Goal: Information Seeking & Learning: Learn about a topic

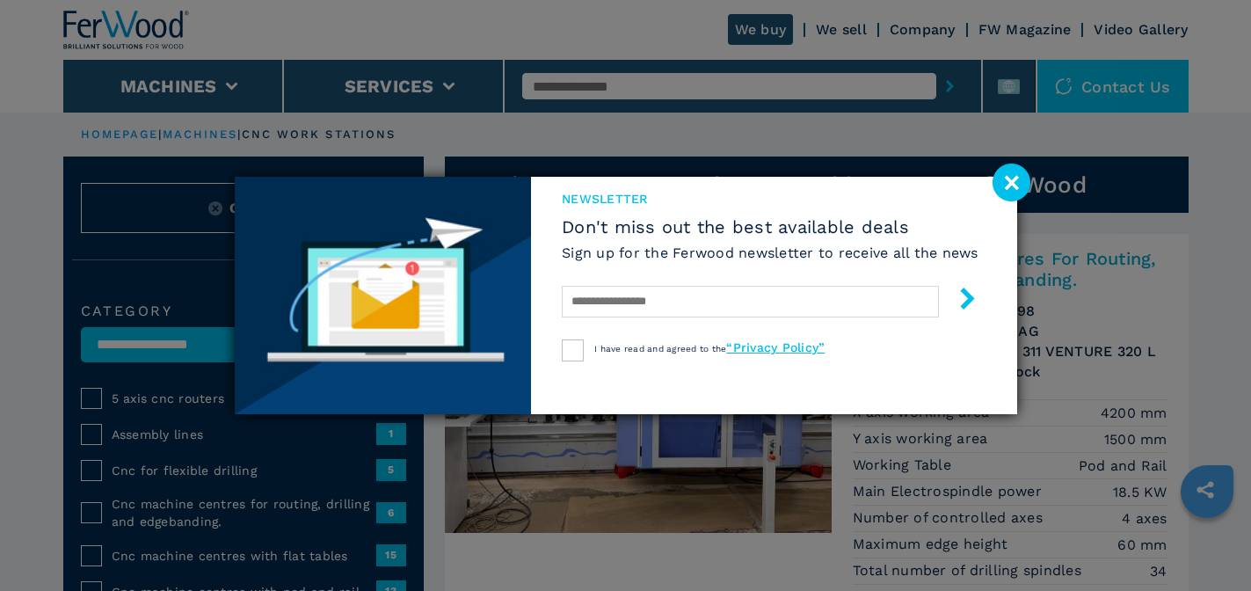
click at [1014, 177] on image at bounding box center [1011, 183] width 38 height 38
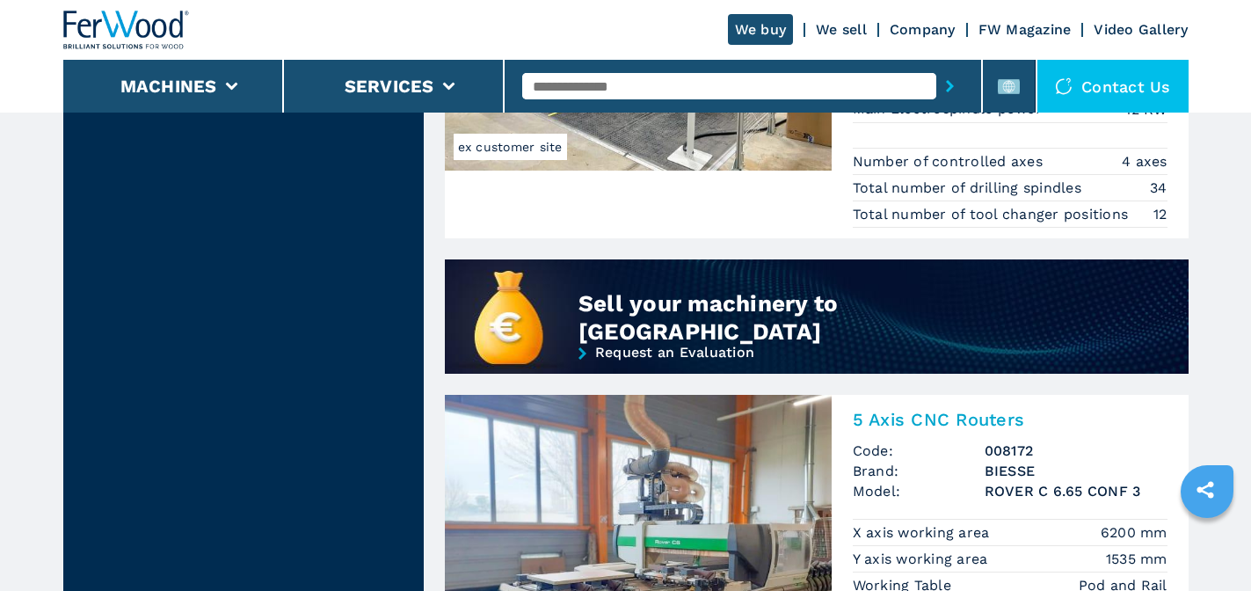
scroll to position [1231, 0]
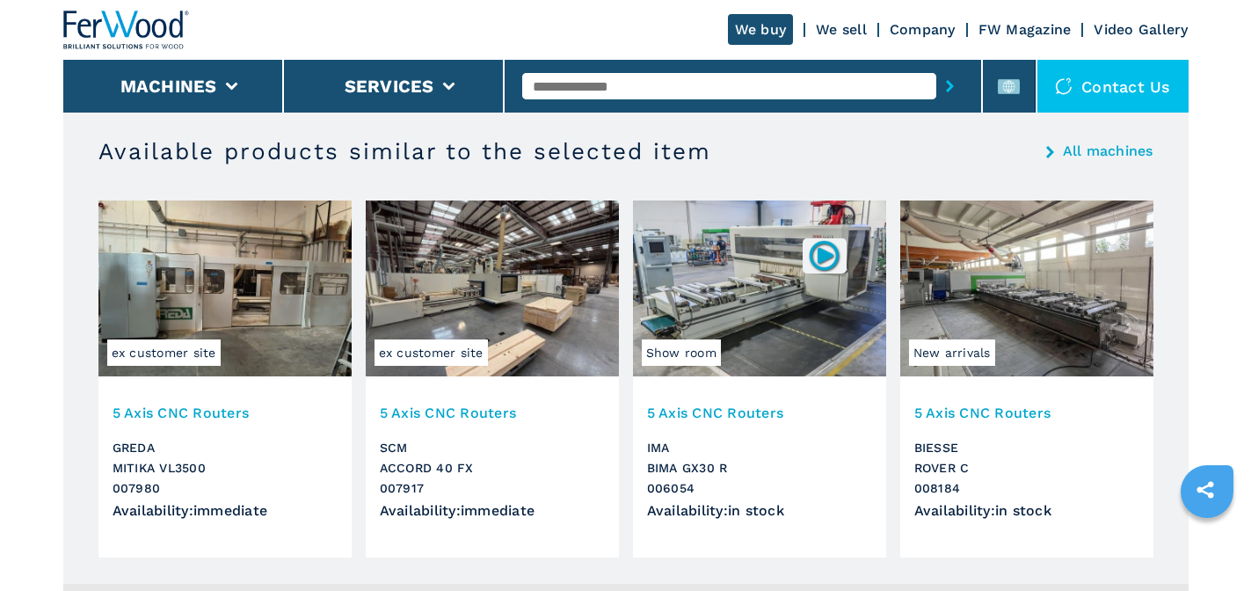
scroll to position [1758, 0]
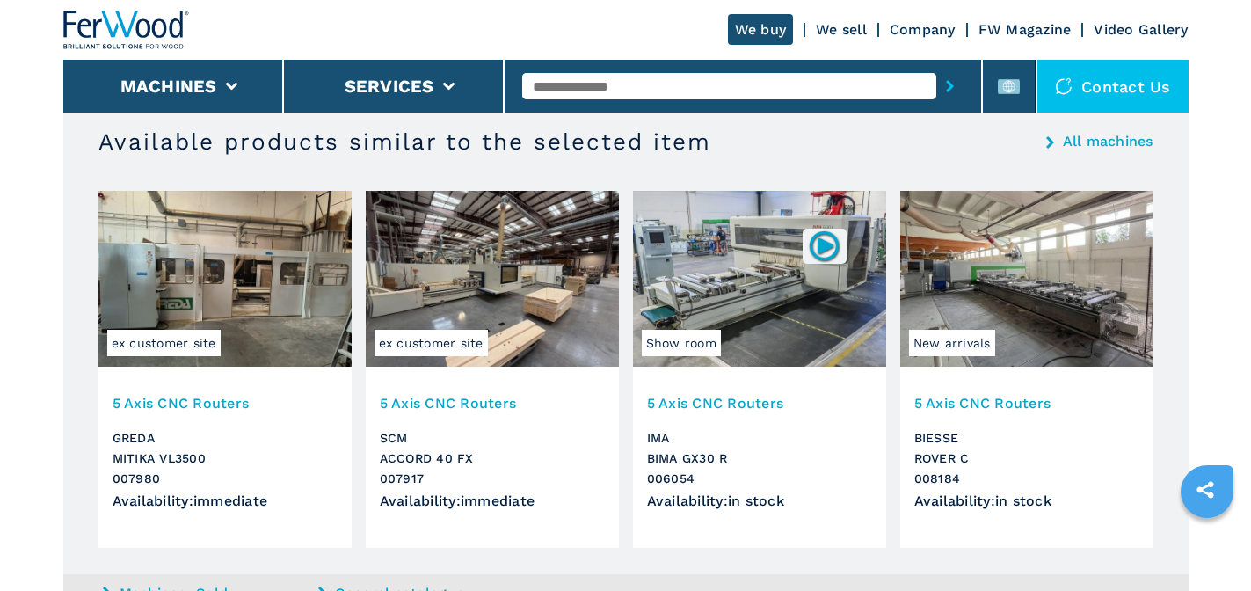
click at [957, 267] on img at bounding box center [1026, 279] width 253 height 176
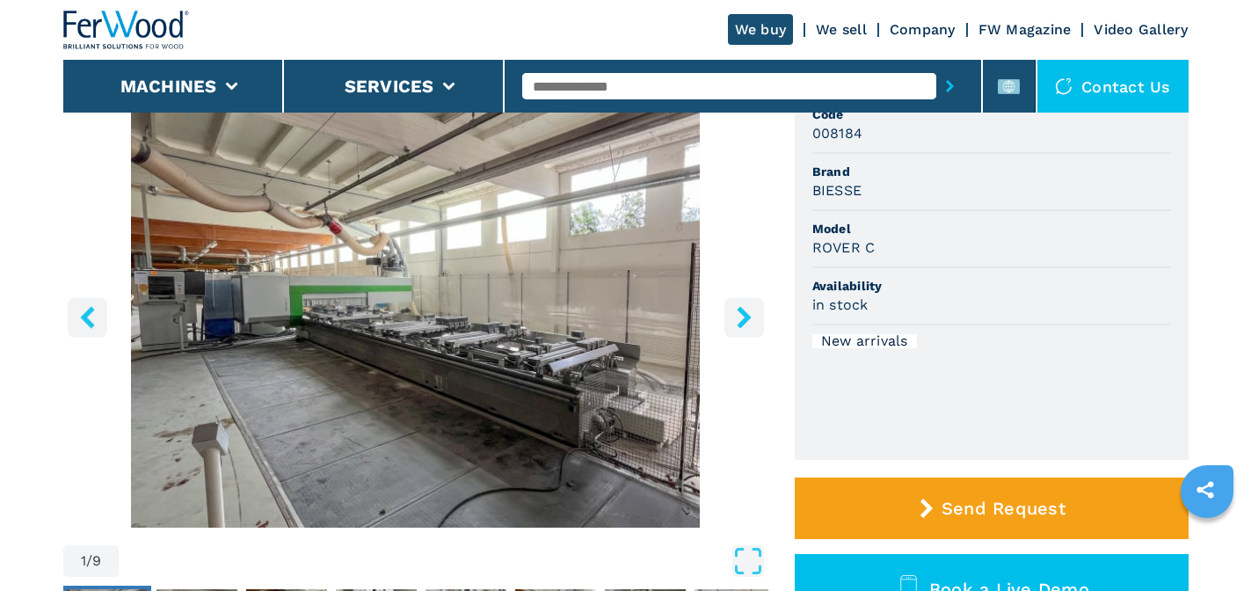
scroll to position [176, 0]
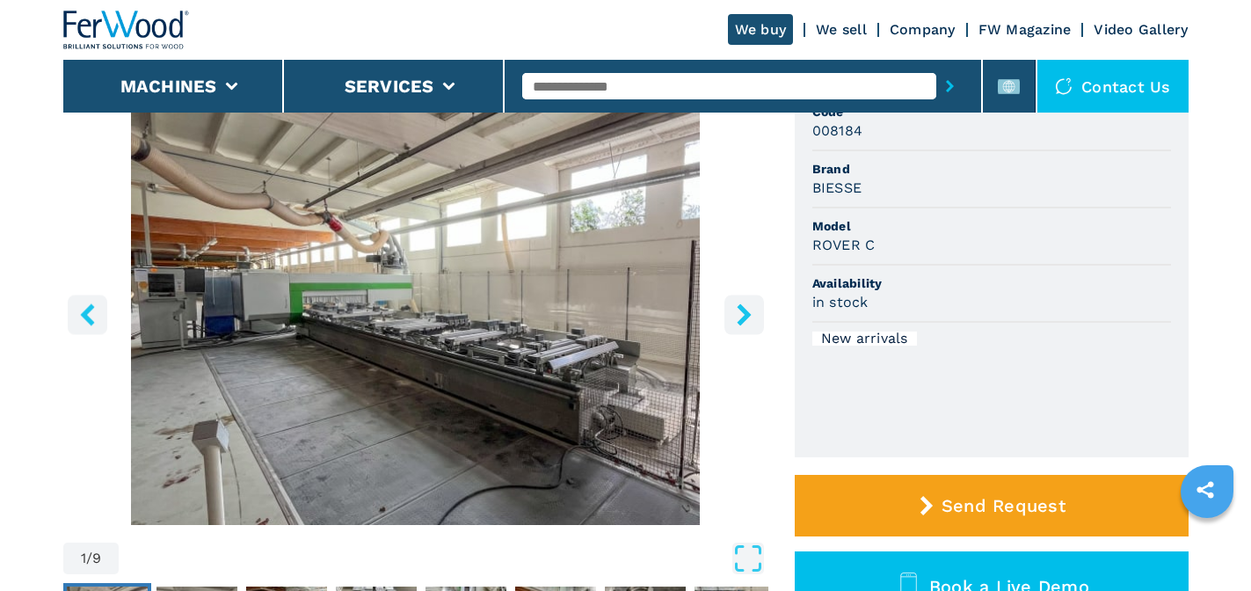
click at [726, 306] on button "right-button" at bounding box center [744, 314] width 40 height 40
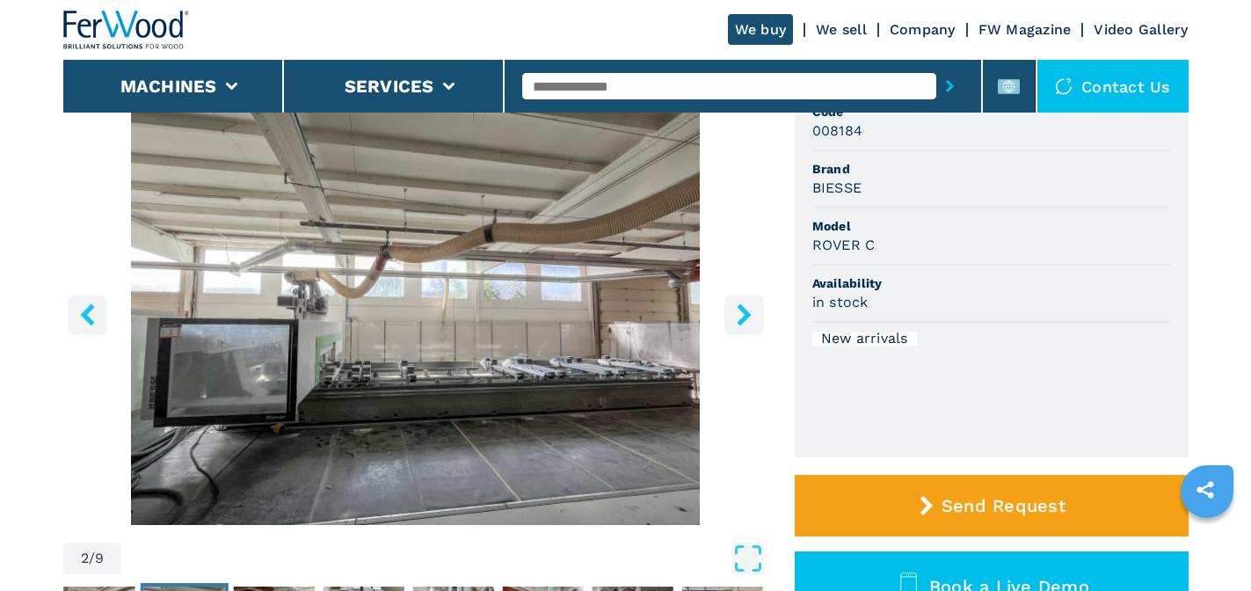
click at [727, 306] on button "right-button" at bounding box center [744, 314] width 40 height 40
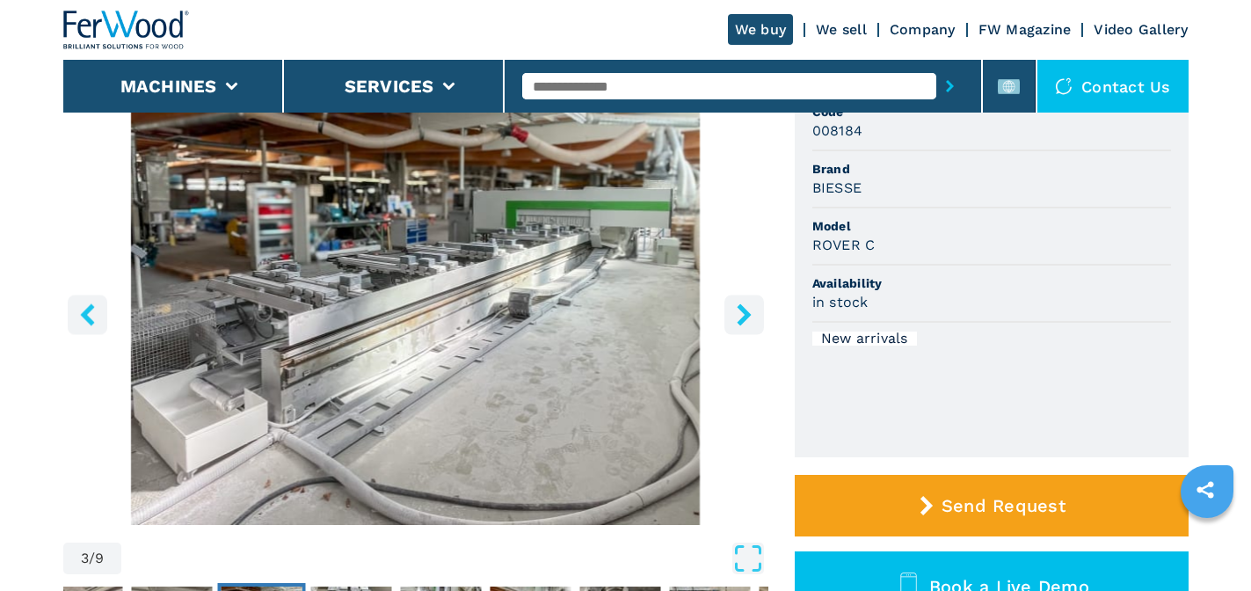
click at [727, 306] on button "right-button" at bounding box center [744, 314] width 40 height 40
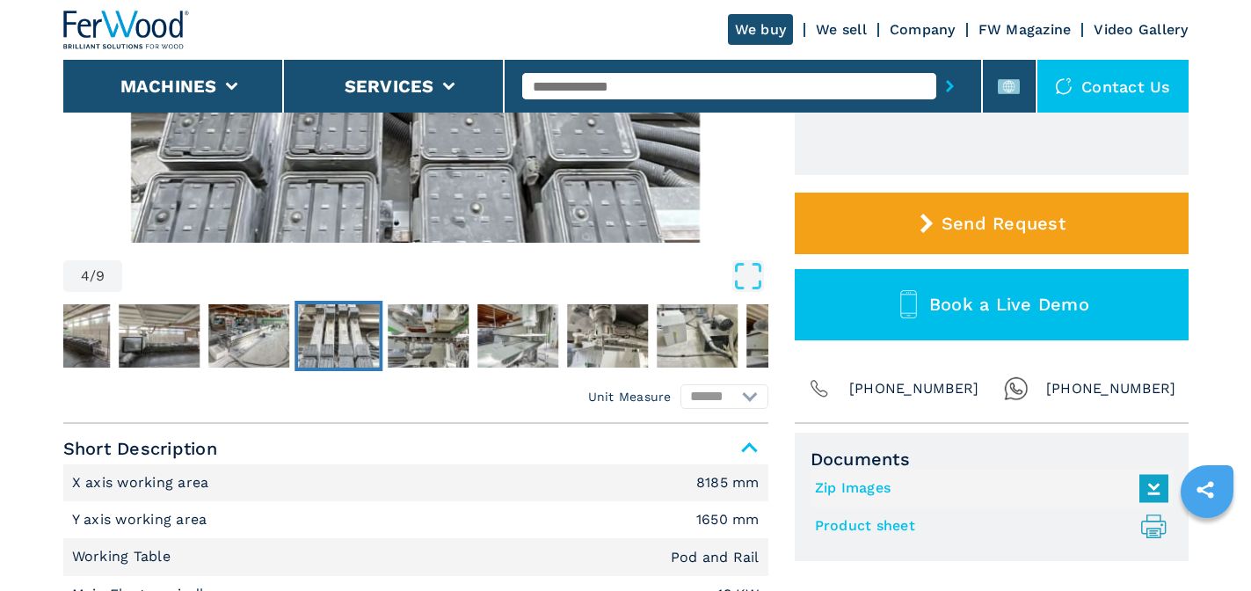
scroll to position [440, 0]
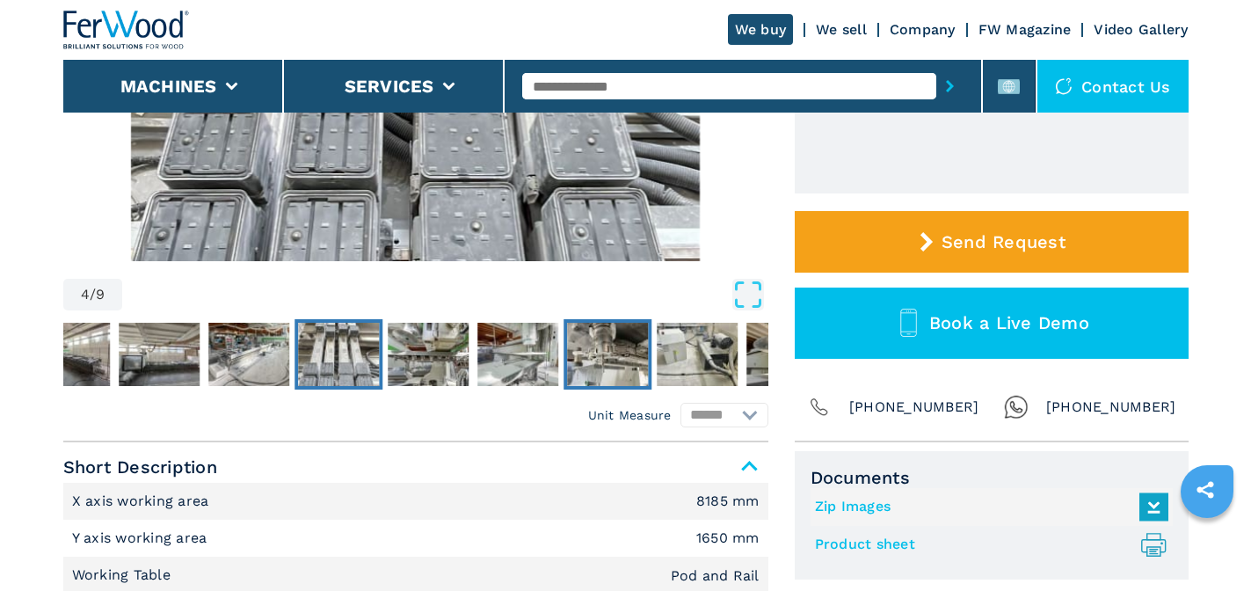
click at [578, 341] on img "Go to Slide 7" at bounding box center [607, 354] width 81 height 63
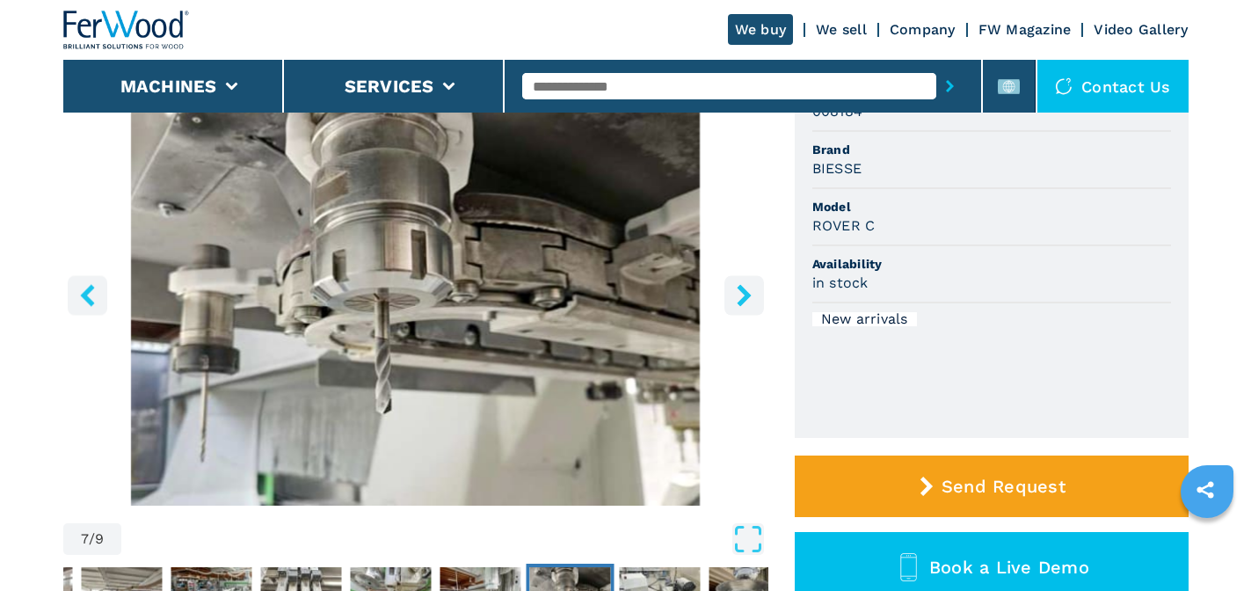
scroll to position [176, 0]
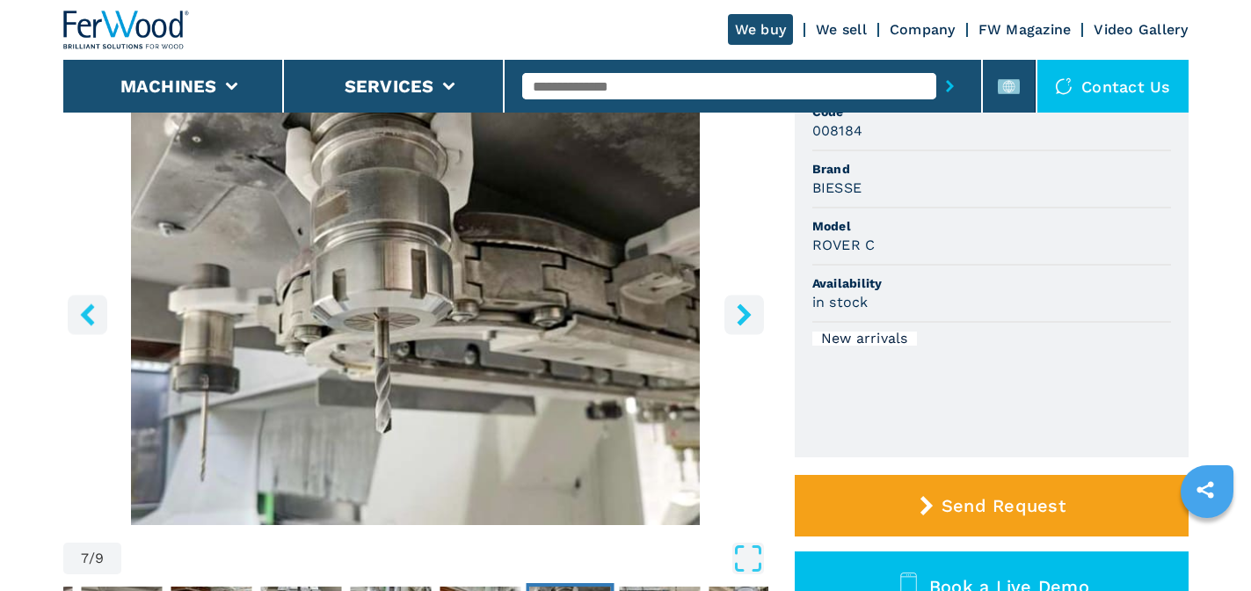
click at [751, 317] on icon "right-button" at bounding box center [744, 314] width 22 height 22
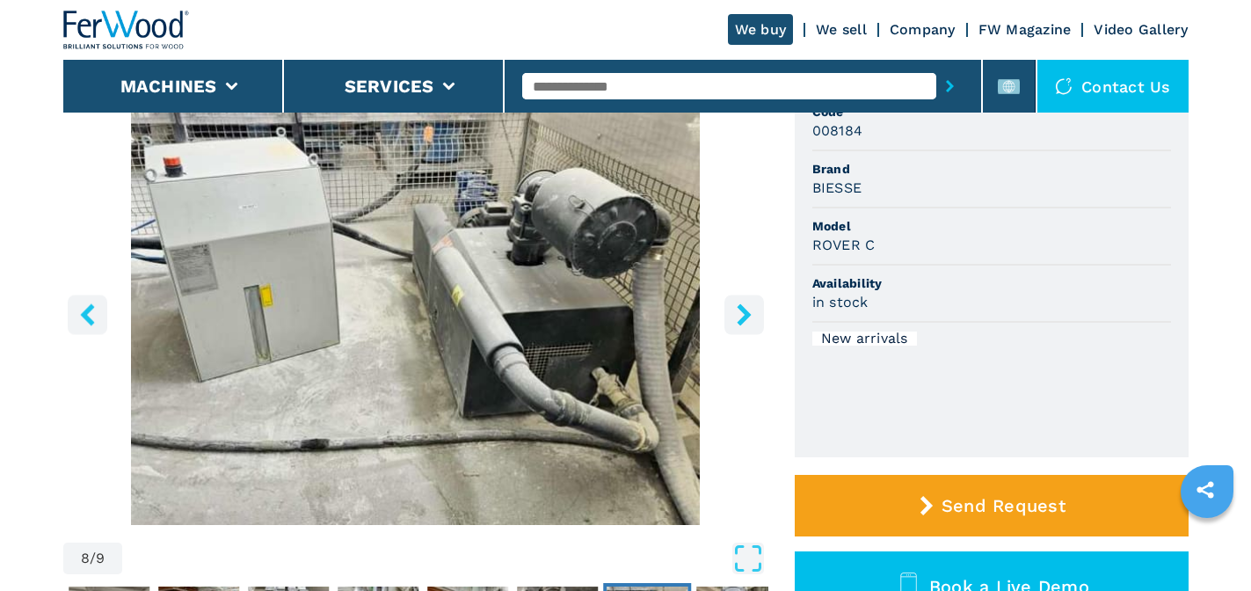
click at [751, 317] on icon "right-button" at bounding box center [744, 314] width 22 height 22
click at [751, 316] on icon "right-button" at bounding box center [744, 314] width 22 height 22
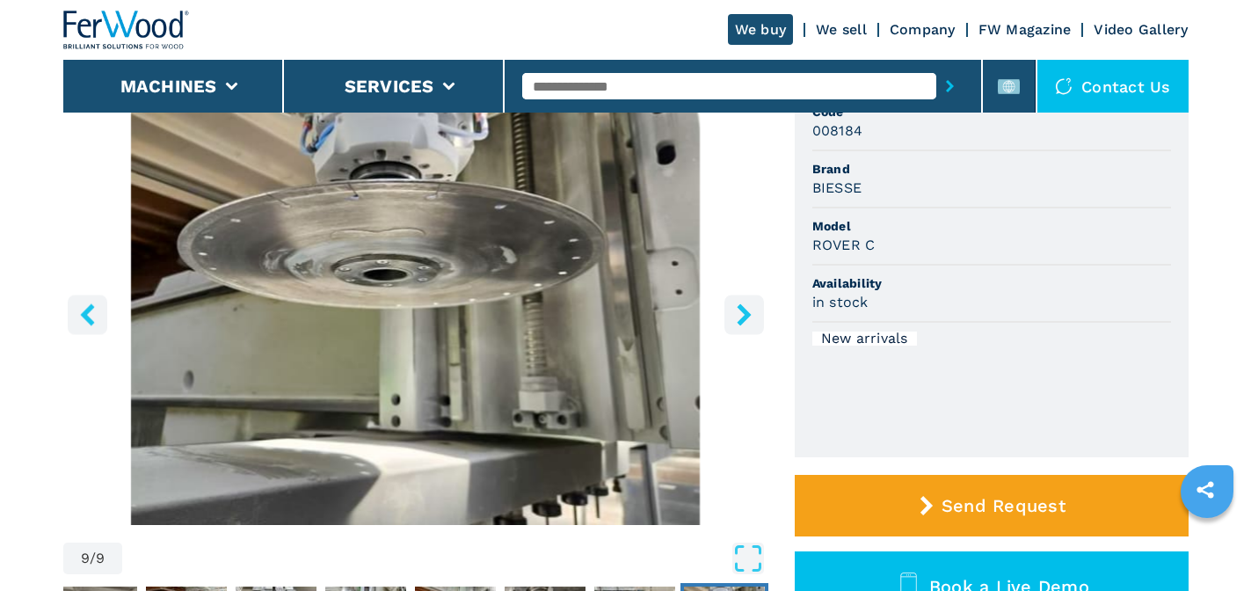
click at [751, 316] on icon "right-button" at bounding box center [744, 314] width 22 height 22
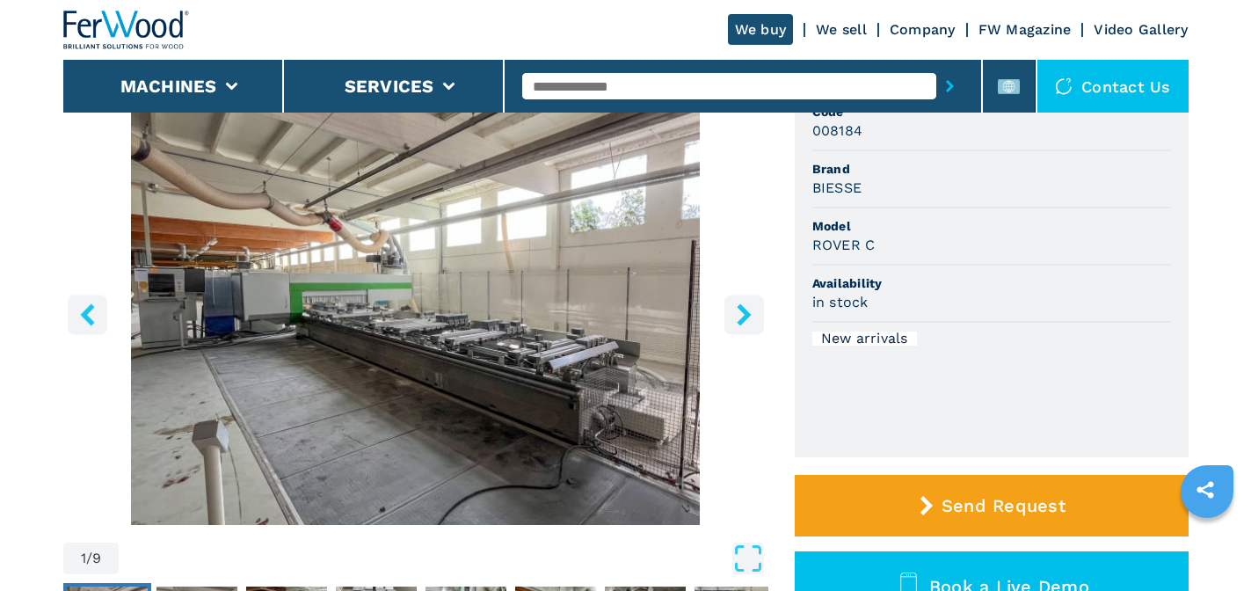
click at [105, 309] on div "1 / 9" at bounding box center [415, 338] width 705 height 480
click at [101, 309] on button "left-button" at bounding box center [88, 314] width 40 height 40
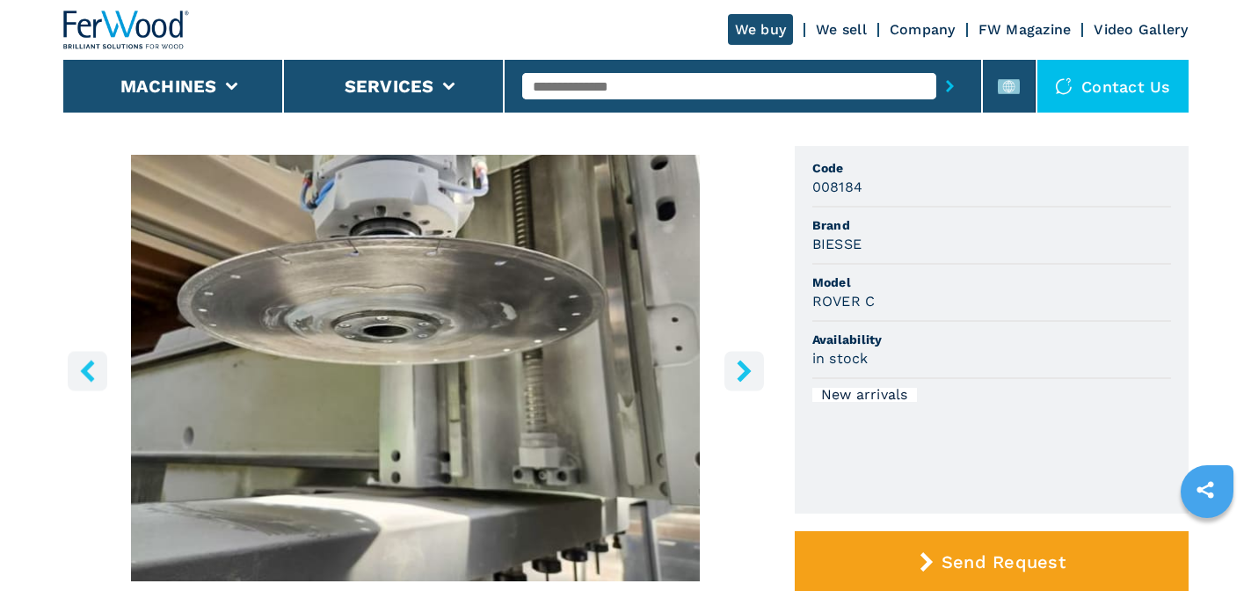
scroll to position [88, 0]
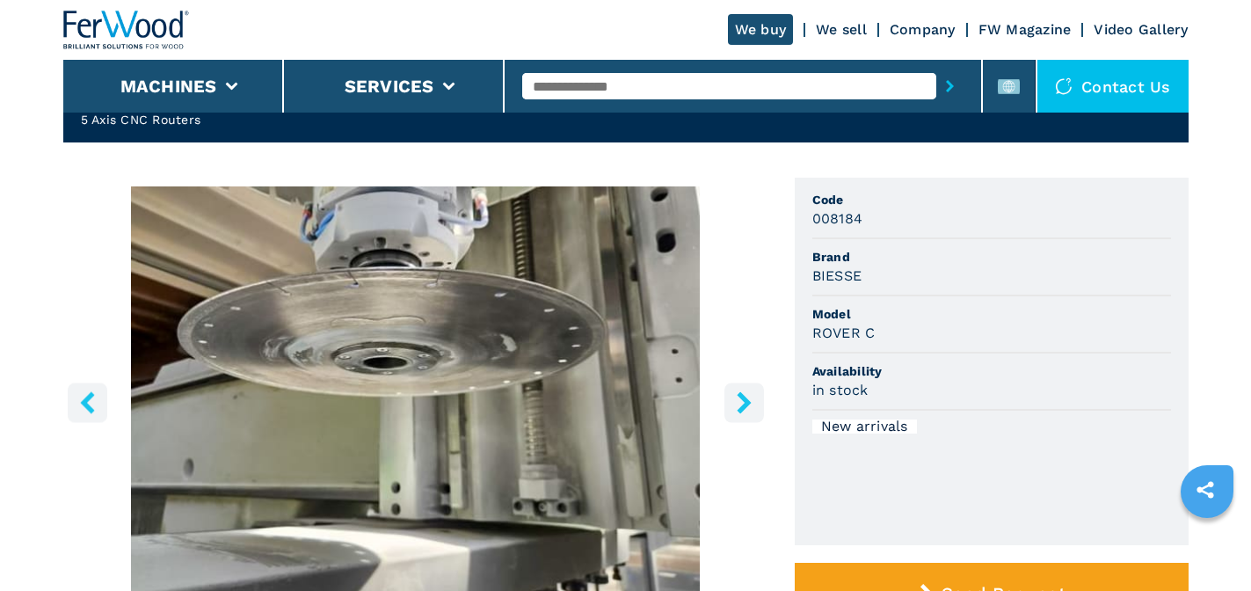
click at [725, 413] on button "right-button" at bounding box center [744, 402] width 40 height 40
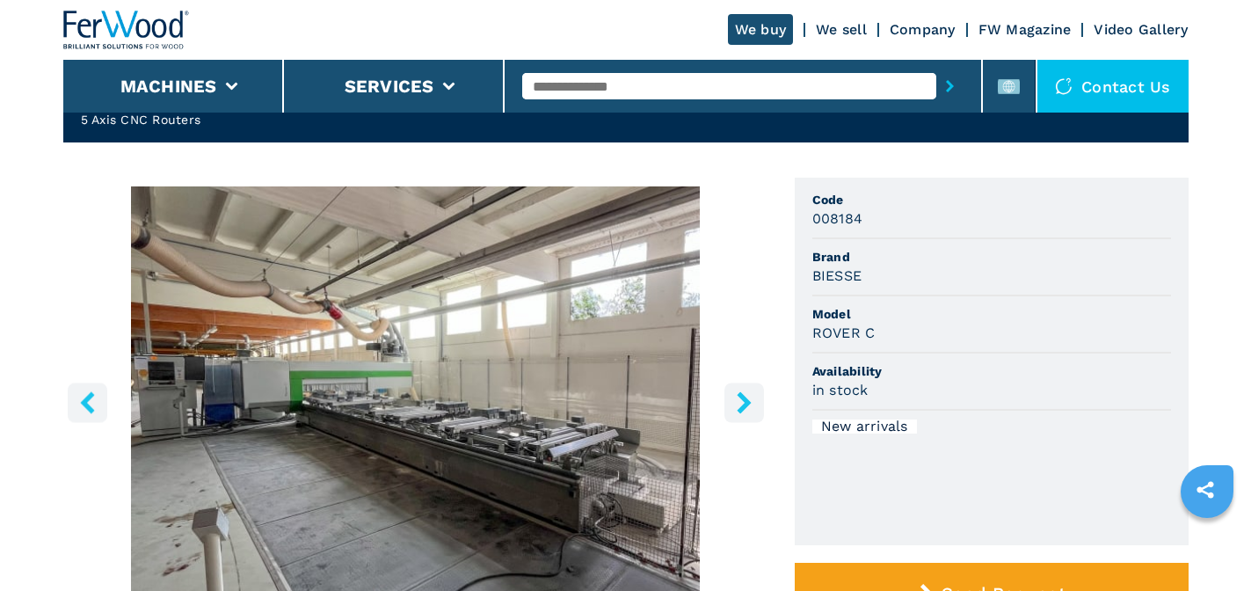
click at [725, 411] on button "right-button" at bounding box center [744, 402] width 40 height 40
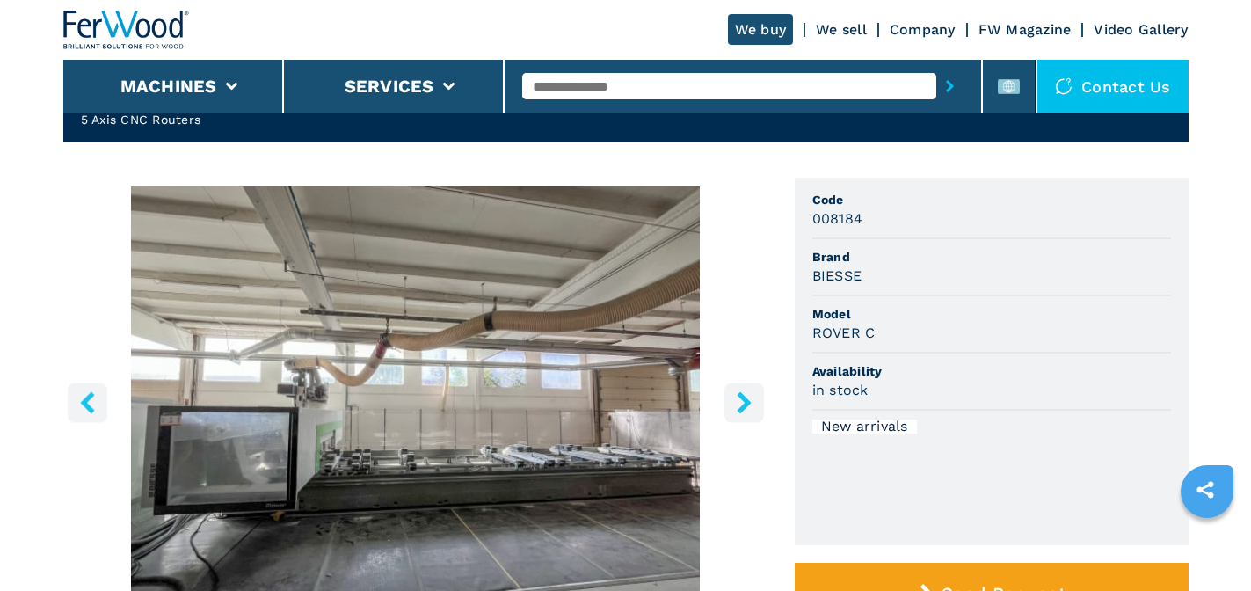
click at [725, 411] on button "right-button" at bounding box center [744, 402] width 40 height 40
click at [729, 402] on button "right-button" at bounding box center [744, 402] width 40 height 40
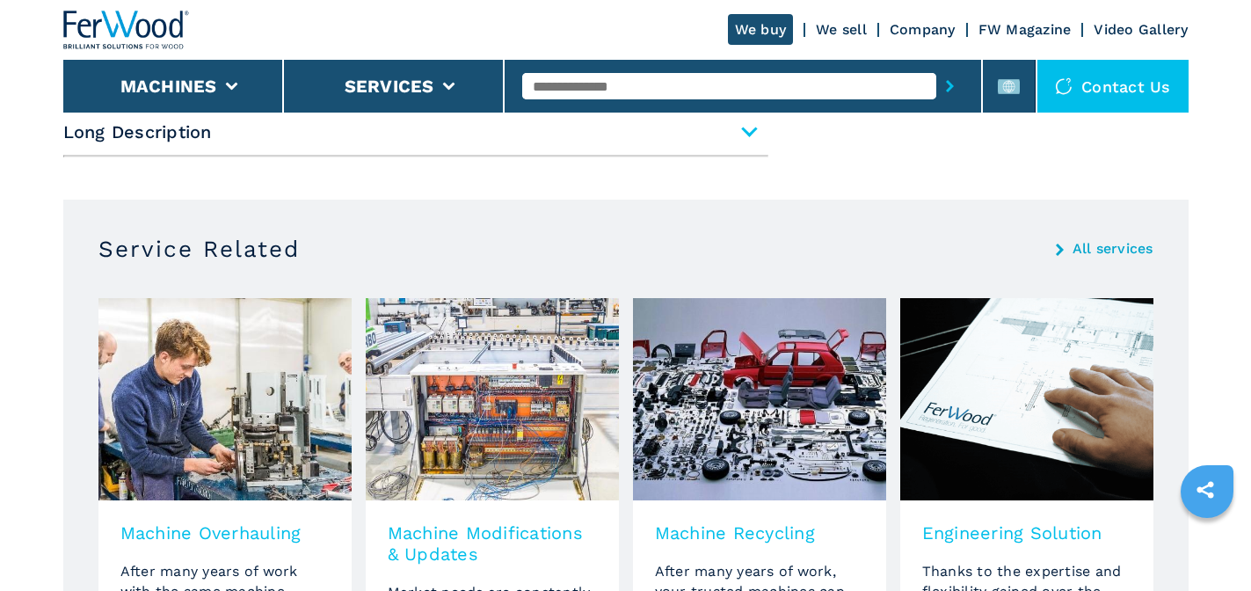
scroll to position [1055, 0]
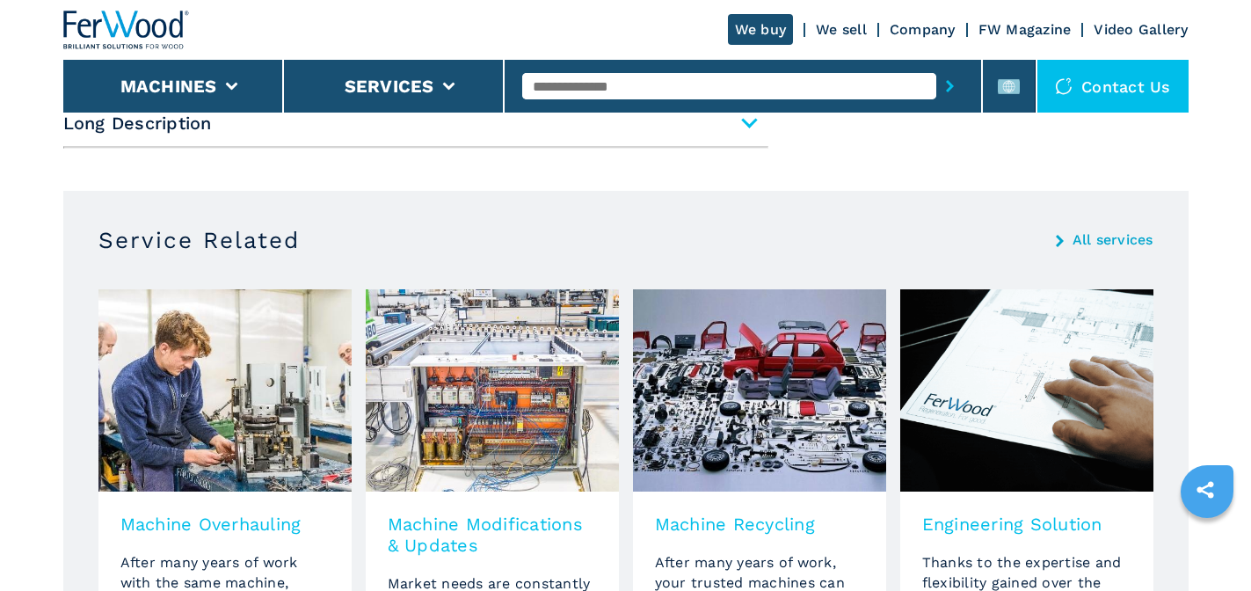
click at [716, 138] on span "Long Description" at bounding box center [415, 123] width 705 height 32
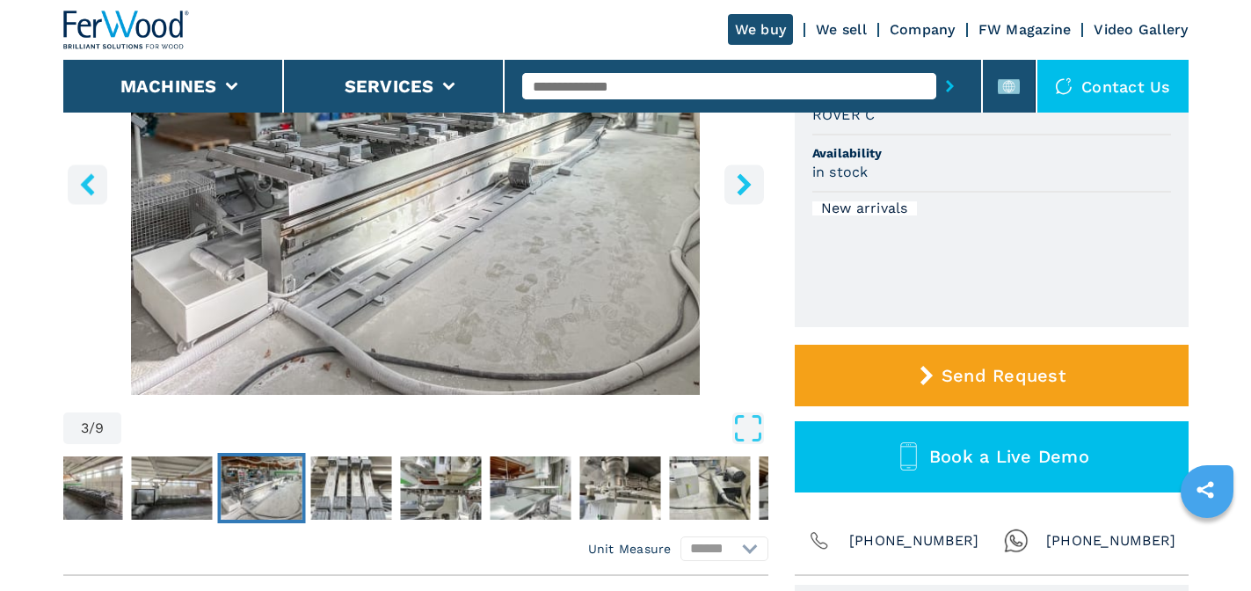
scroll to position [176, 0]
